Goal: Information Seeking & Learning: Learn about a topic

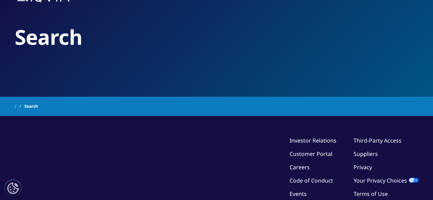
scroll to position [62, 0]
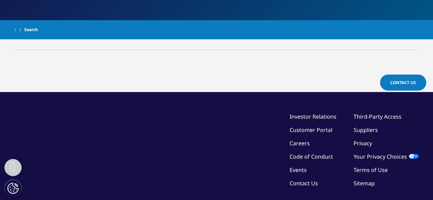
scroll to position [9, 0]
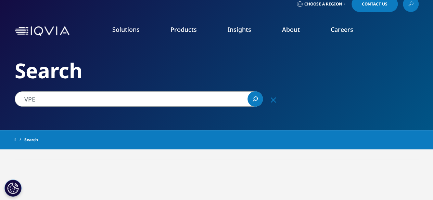
click at [208, 100] on input "VPE" at bounding box center [139, 98] width 248 height 15
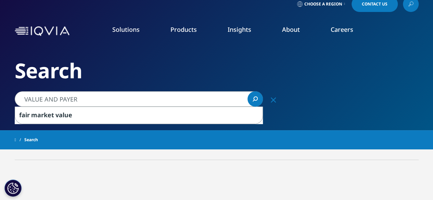
type input "VALUE AND PAYER"
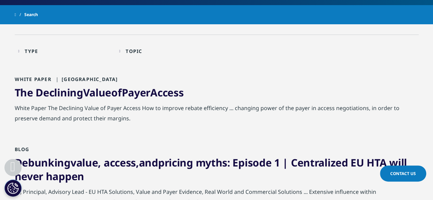
scroll to position [113, 0]
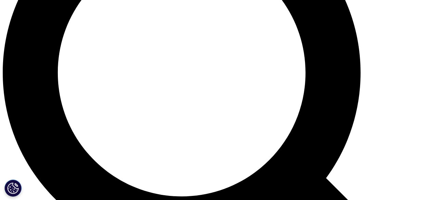
scroll to position [613, 0]
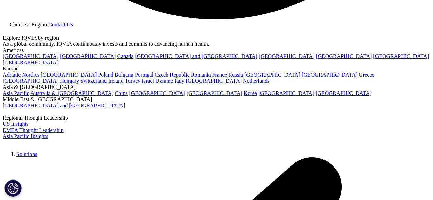
scroll to position [1275, 0]
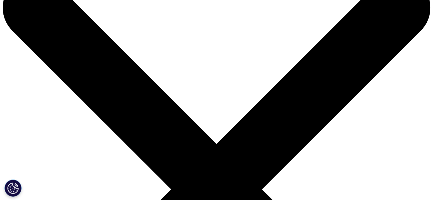
scroll to position [35, 0]
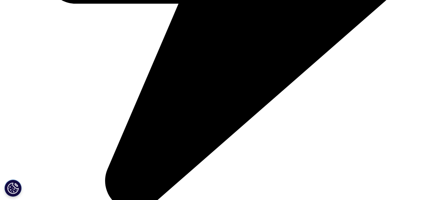
scroll to position [964, 0]
